Goal: Find specific page/section: Find specific page/section

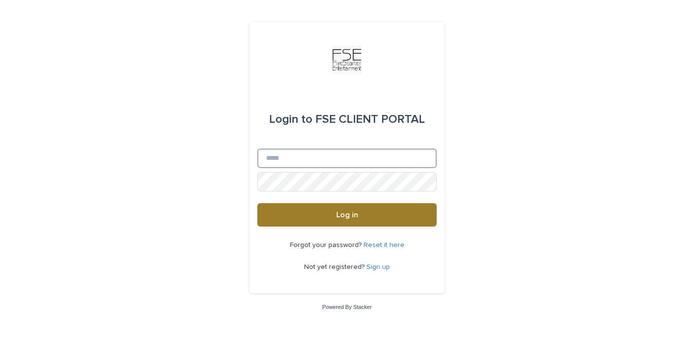
type input "**********"
click at [343, 215] on span "Log in" at bounding box center [347, 215] width 22 height 8
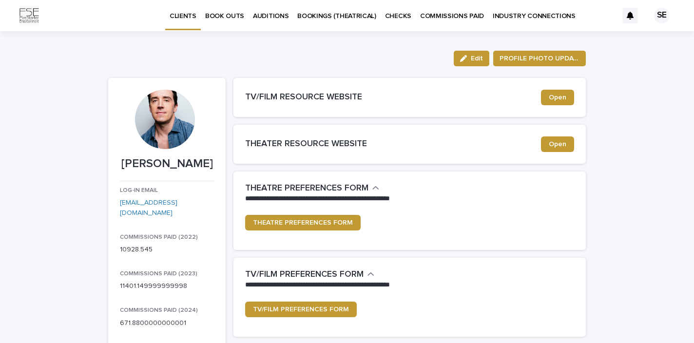
click at [328, 16] on p "BOOKINGS (THEATRICAL)" at bounding box center [336, 10] width 79 height 20
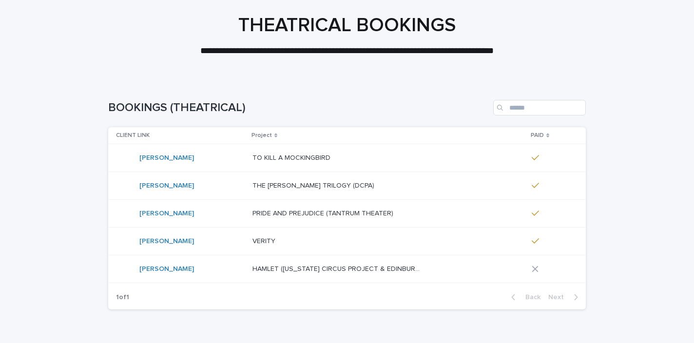
scroll to position [50, 0]
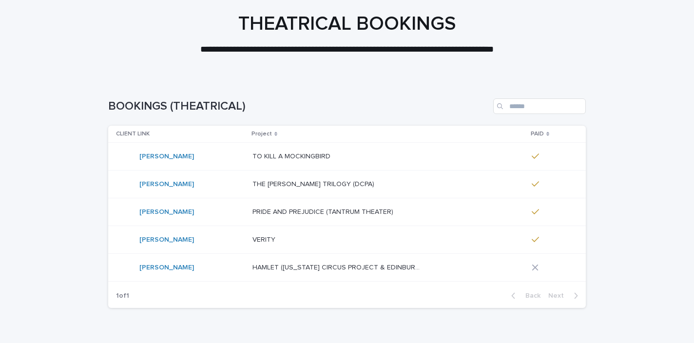
click at [293, 263] on p "HAMLET (NEW YORK CIRCUS PROJECT & EDINBURGH FRINGE FESTIVAL" at bounding box center [338, 267] width 173 height 10
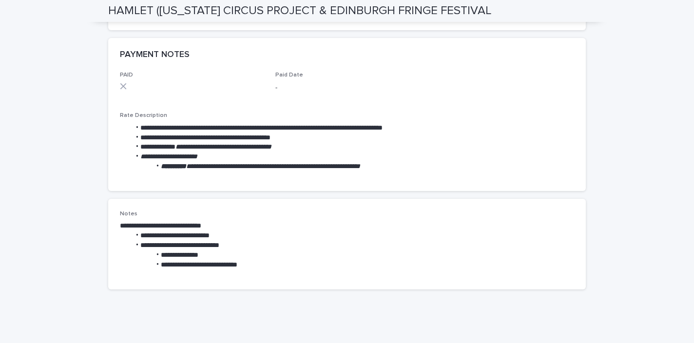
scroll to position [476, 0]
